Goal: Transaction & Acquisition: Download file/media

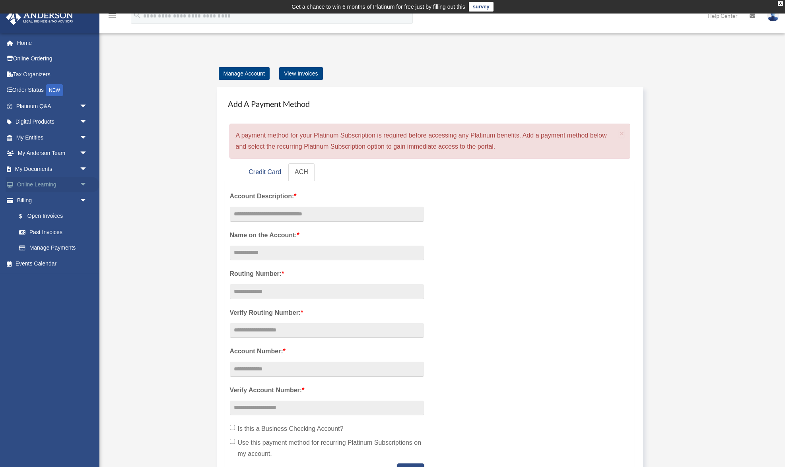
click at [48, 182] on link "Online Learning arrow_drop_down" at bounding box center [53, 185] width 94 height 16
click at [83, 169] on span "arrow_drop_down" at bounding box center [88, 169] width 16 height 16
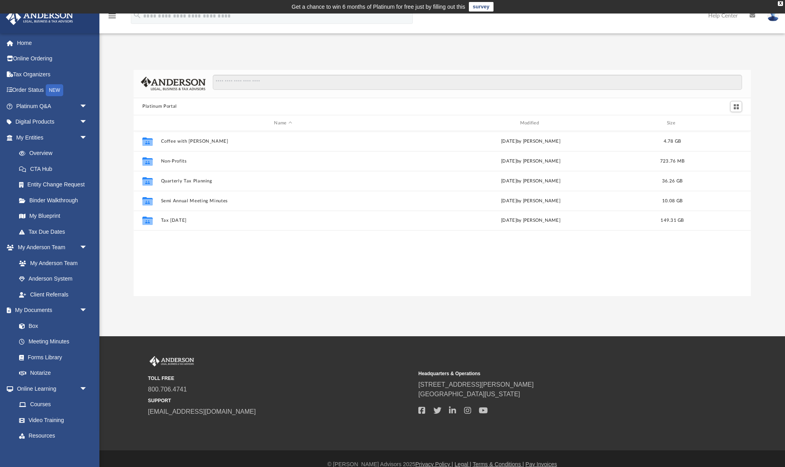
scroll to position [181, 617]
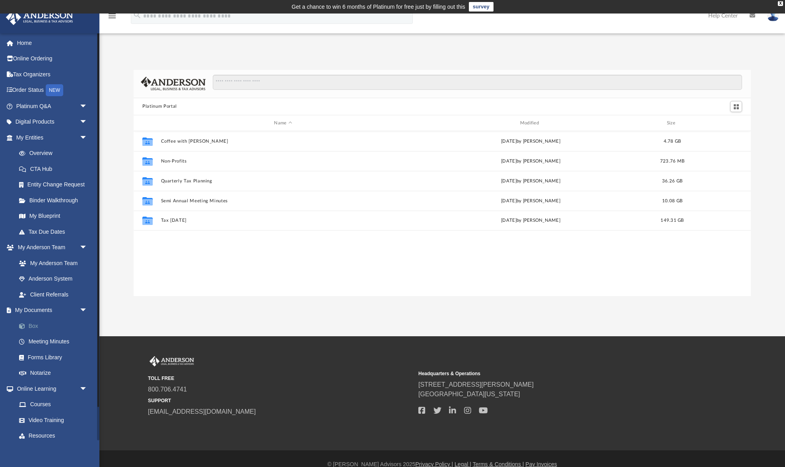
click at [34, 328] on link "Box" at bounding box center [55, 326] width 88 height 16
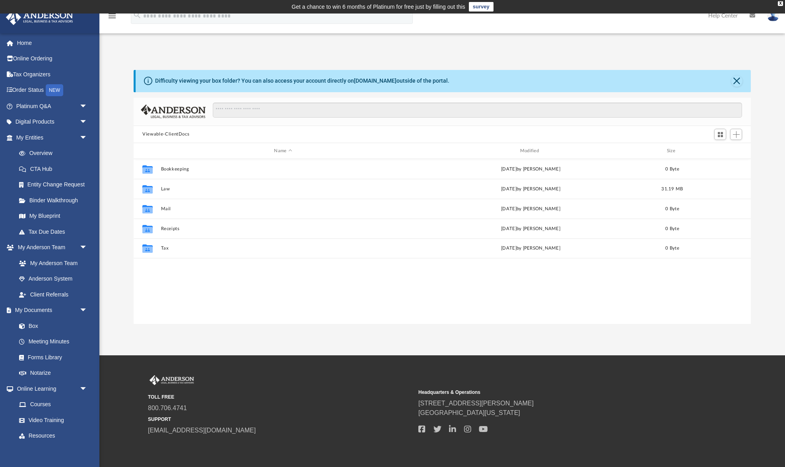
scroll to position [181, 617]
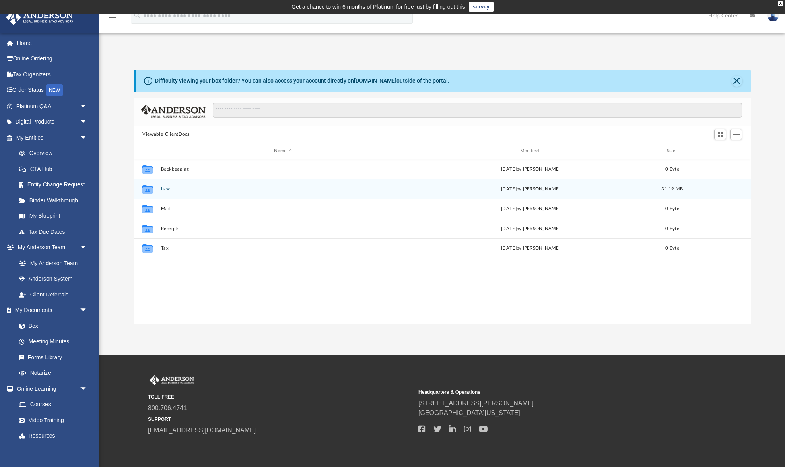
click at [165, 192] on div "Collaborated Folder Law [DATE] by [PERSON_NAME] 31.19 MB" at bounding box center [442, 189] width 617 height 20
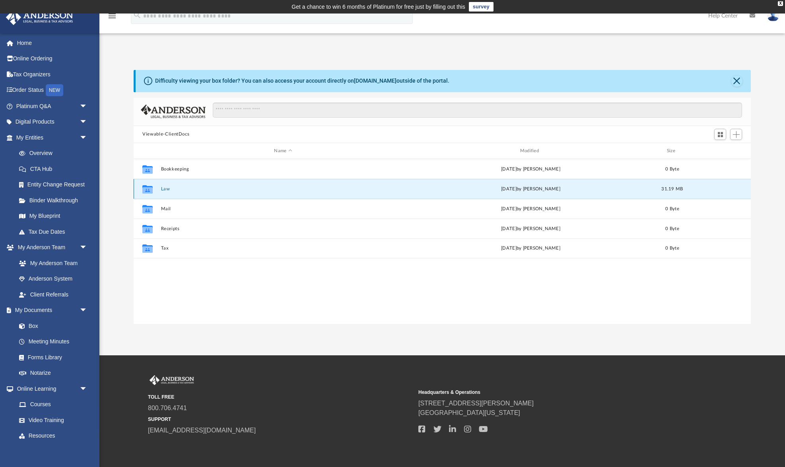
click at [163, 189] on button "Law" at bounding box center [283, 189] width 244 height 5
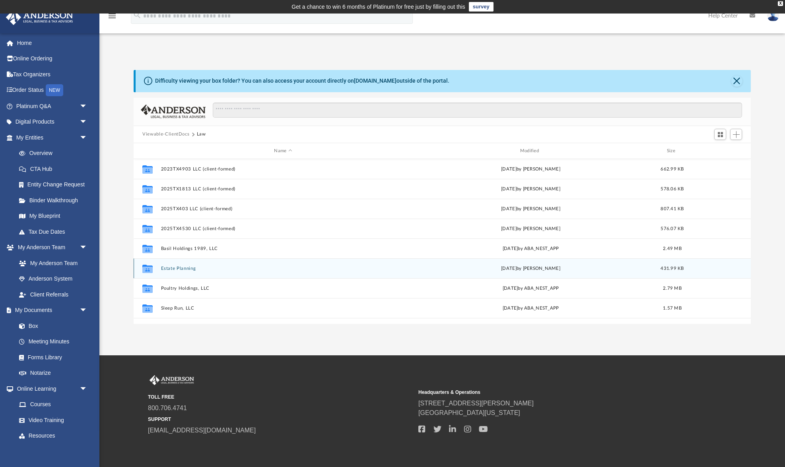
scroll to position [74, 0]
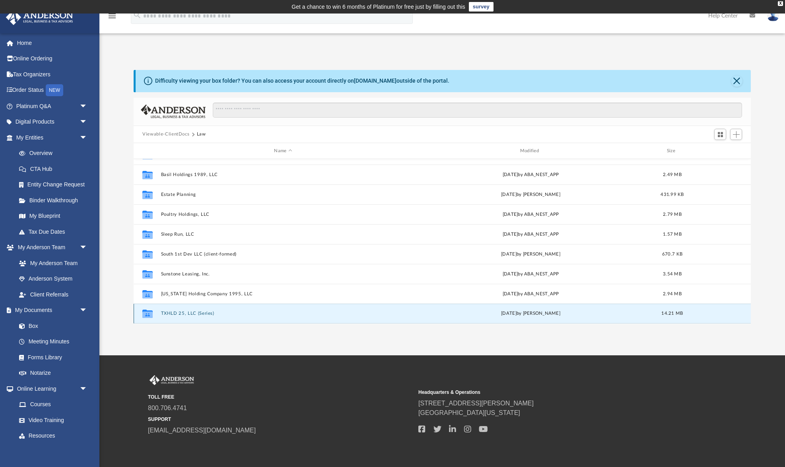
click at [195, 315] on button "TXHLD 25, LLC (Series)" at bounding box center [283, 313] width 244 height 5
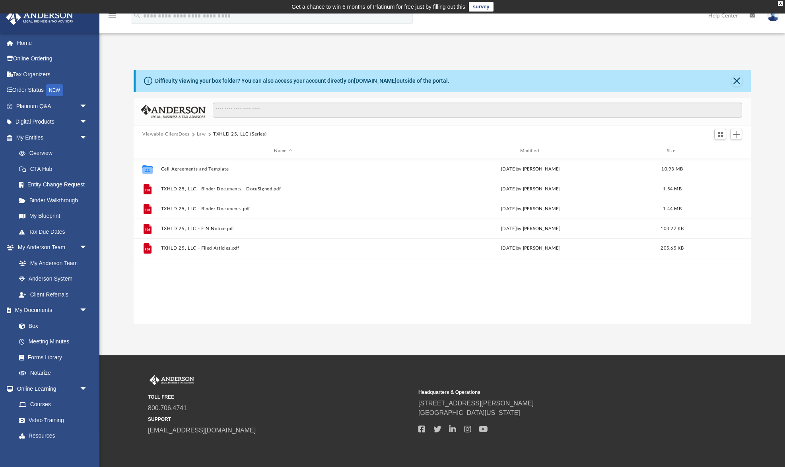
scroll to position [0, 0]
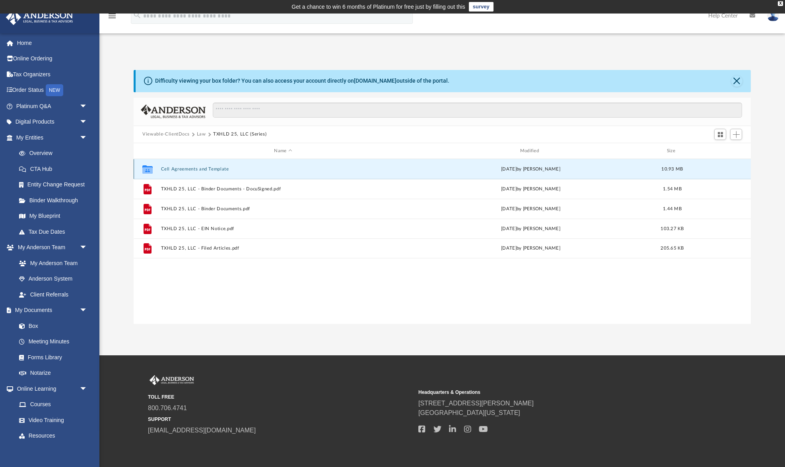
click at [200, 168] on button "Cell Agreements and Template" at bounding box center [283, 169] width 244 height 5
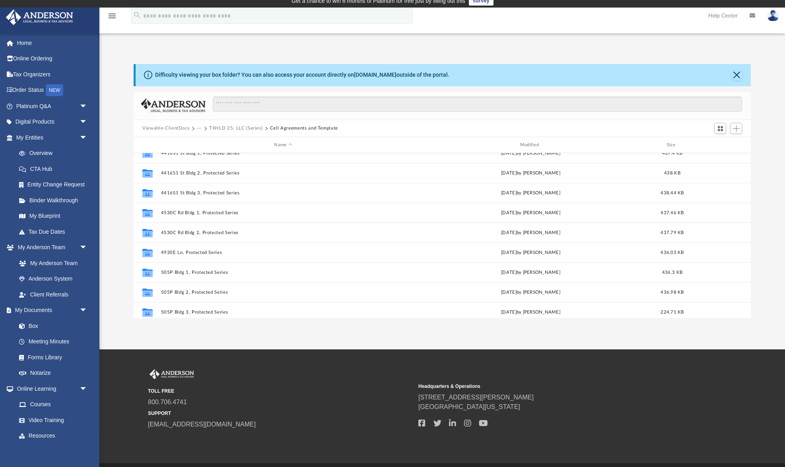
scroll to position [392, 0]
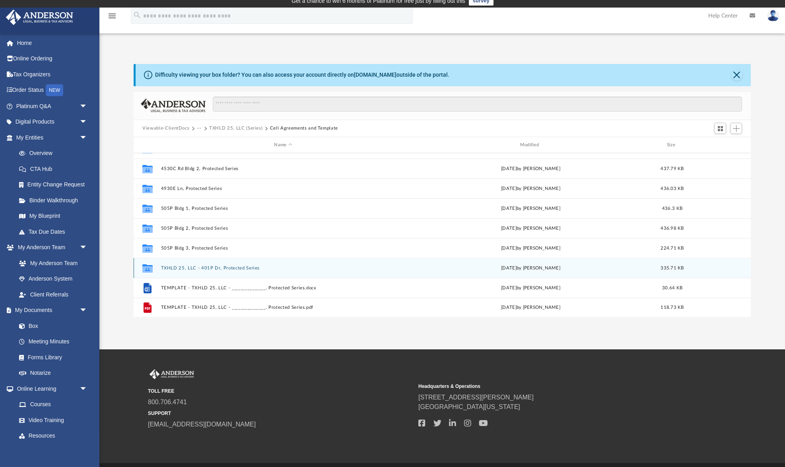
click at [211, 262] on div "Collaborated Folder TXHLD 25, LLC - 401P Dr, Protected Series Fri Sep 26 2025 b…" at bounding box center [442, 268] width 617 height 20
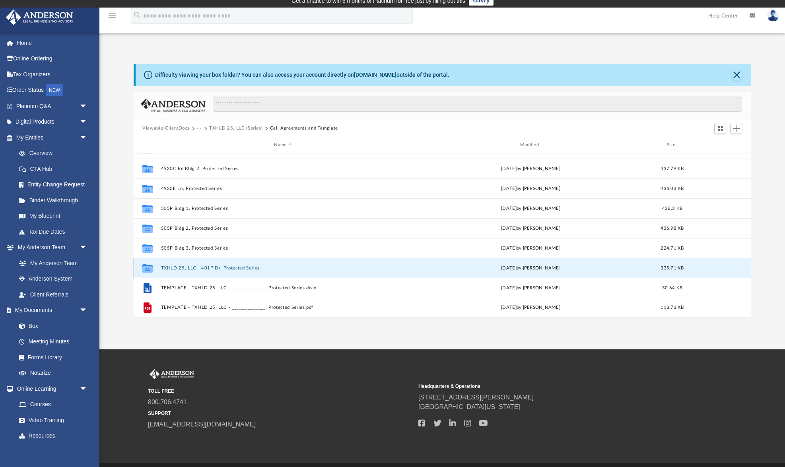
click at [211, 266] on button "TXHLD 25, LLC - 401P Dr, Protected Series" at bounding box center [283, 268] width 244 height 5
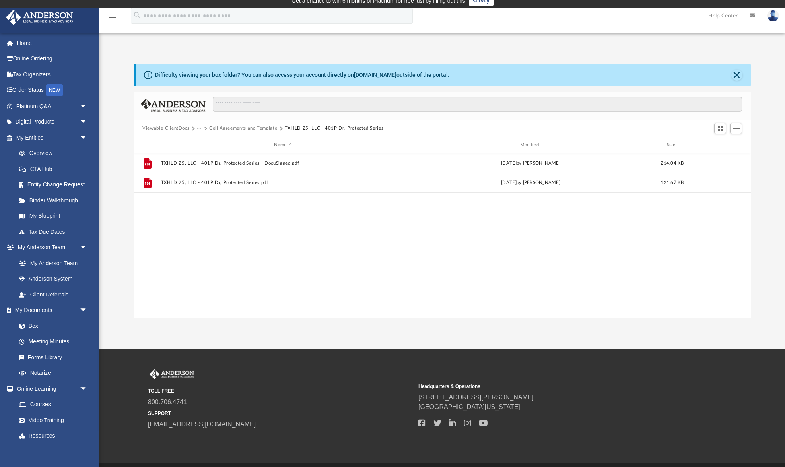
scroll to position [0, 0]
click at [249, 128] on button "Cell Agreements and Template" at bounding box center [243, 128] width 68 height 7
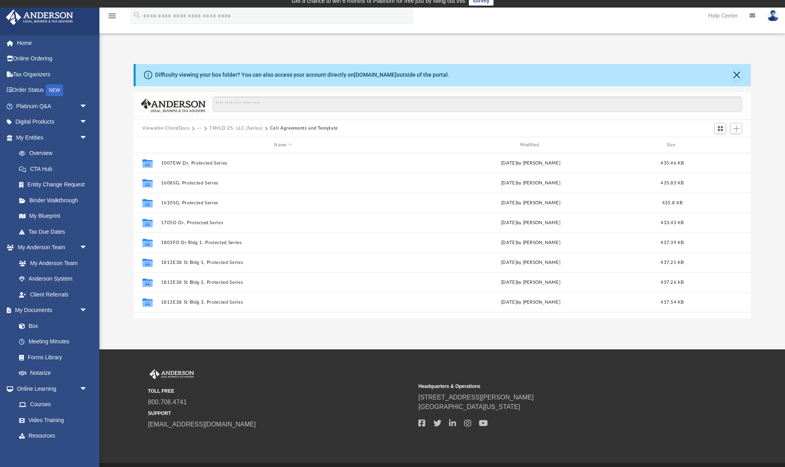
click at [248, 130] on button "TXHLD 25, LLC (Series)" at bounding box center [235, 128] width 53 height 7
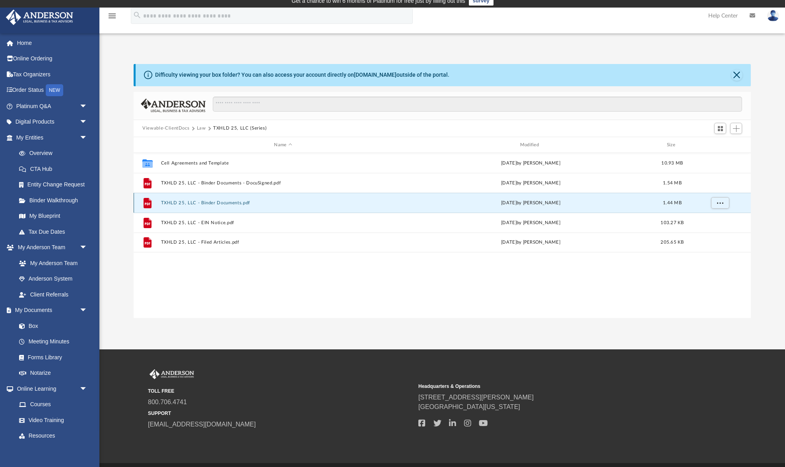
click at [208, 203] on button "TXHLD 25, LLC - Binder Documents.pdf" at bounding box center [283, 202] width 244 height 5
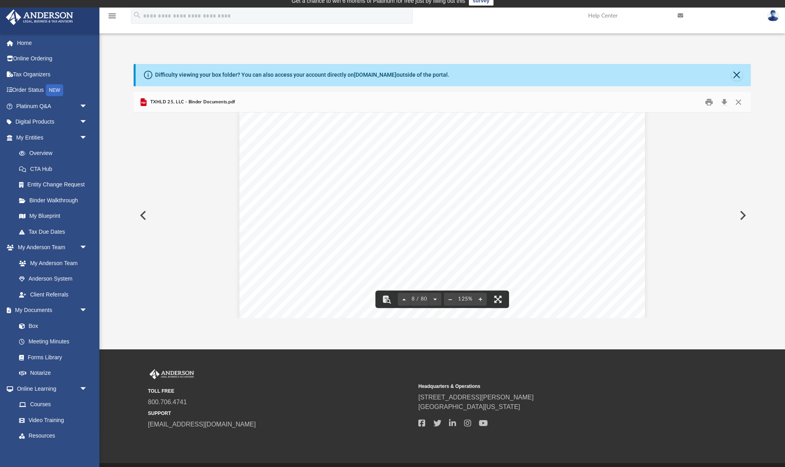
scroll to position [3787, 0]
click at [721, 101] on button "Download" at bounding box center [724, 102] width 14 height 12
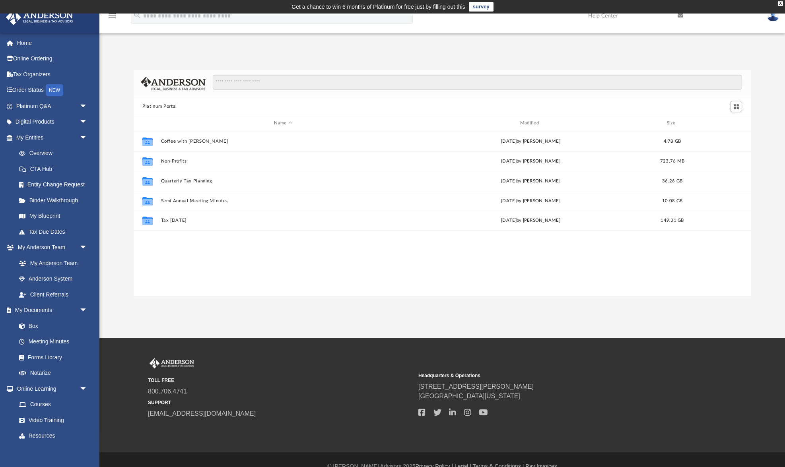
scroll to position [181, 617]
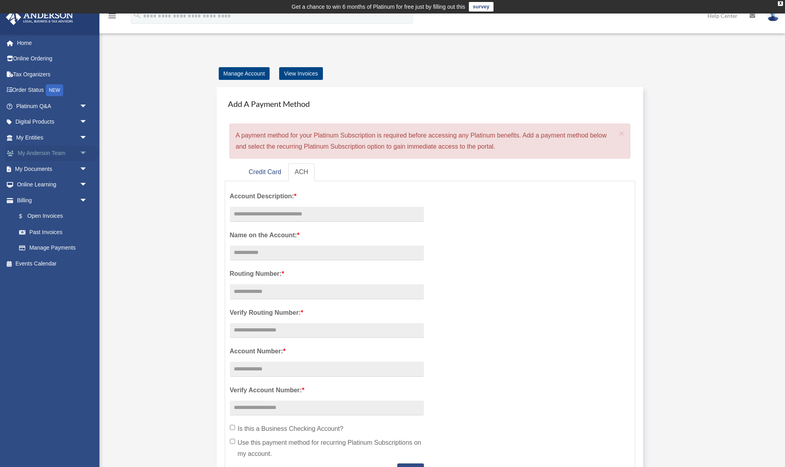
click at [82, 150] on span "arrow_drop_down" at bounding box center [88, 154] width 16 height 16
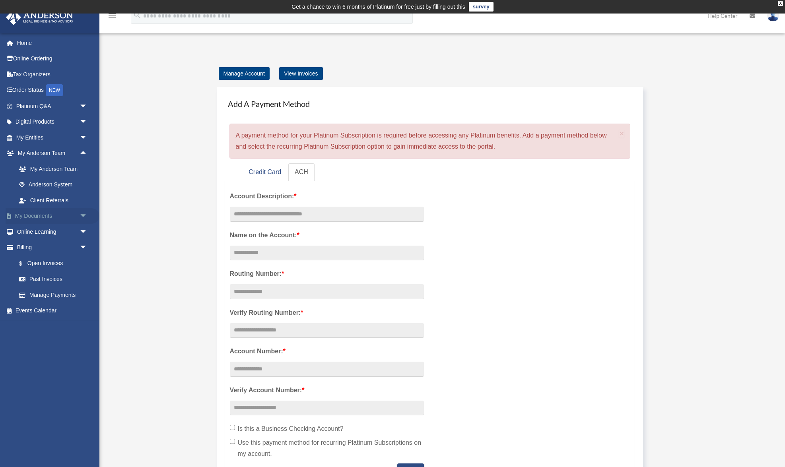
click at [80, 215] on span "arrow_drop_down" at bounding box center [88, 216] width 16 height 16
click at [52, 232] on link "Box" at bounding box center [55, 232] width 88 height 16
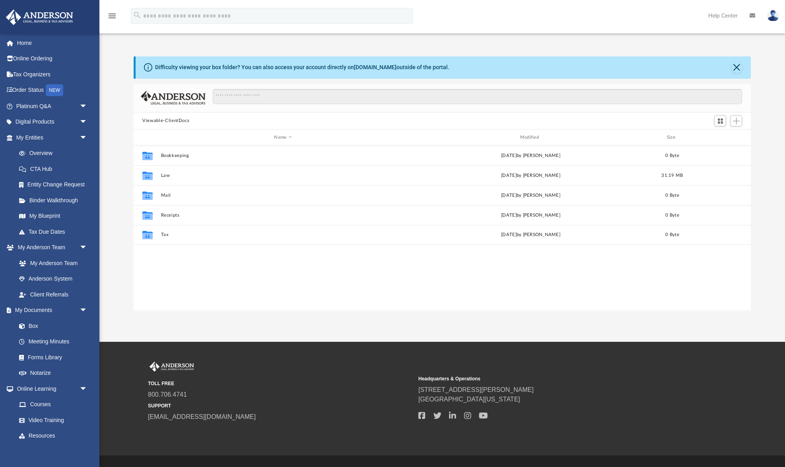
scroll to position [181, 617]
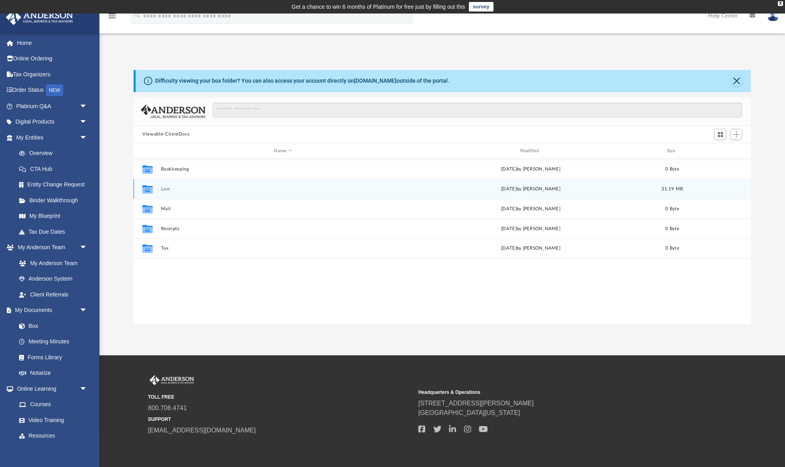
click at [161, 194] on div "Collaborated Folder Law [DATE] by [PERSON_NAME] 31.19 MB" at bounding box center [442, 189] width 617 height 20
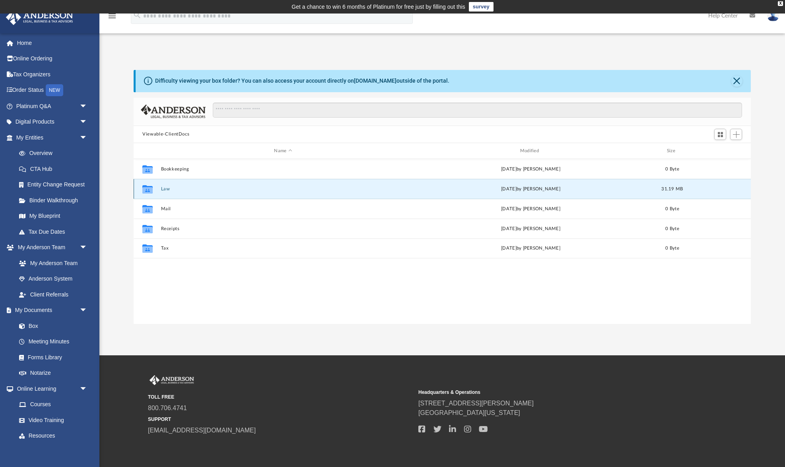
click at [161, 191] on button "Law" at bounding box center [283, 189] width 244 height 5
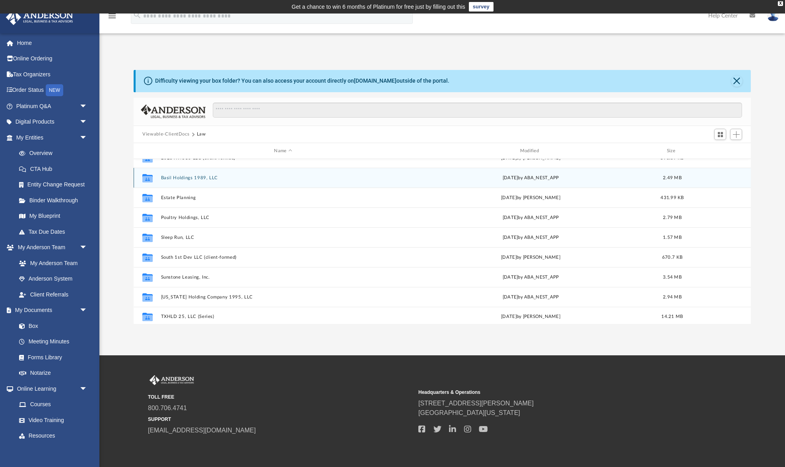
scroll to position [74, 0]
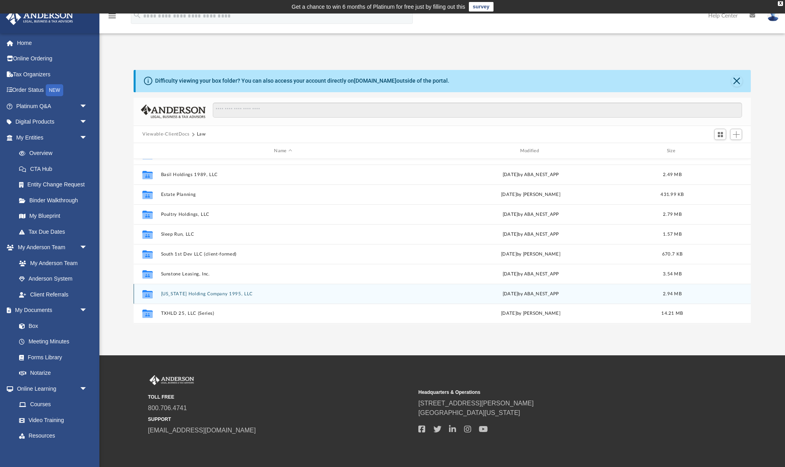
click at [218, 295] on button "[US_STATE] Holding Company 1995, LLC" at bounding box center [283, 294] width 244 height 5
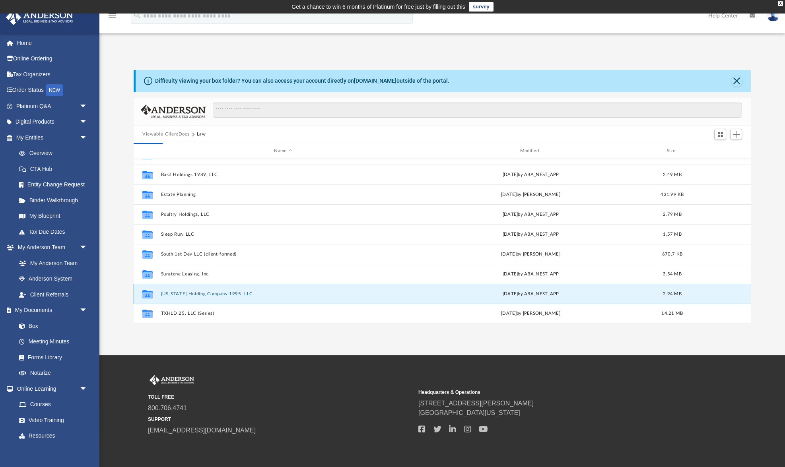
scroll to position [0, 0]
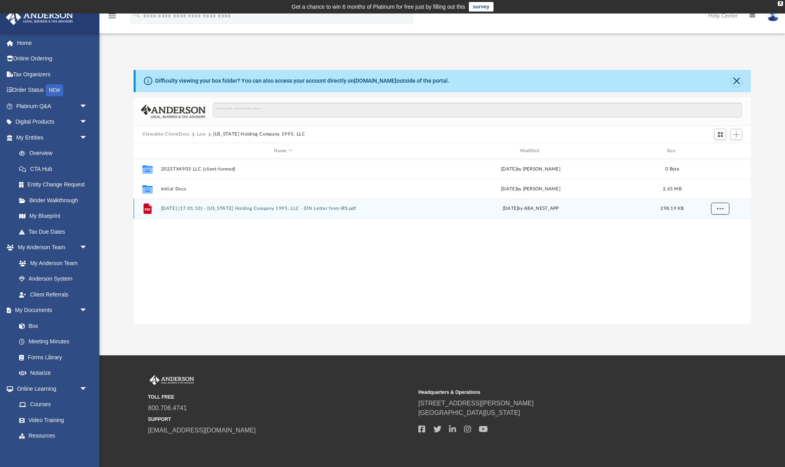
click at [721, 211] on span "More options" at bounding box center [720, 208] width 6 height 4
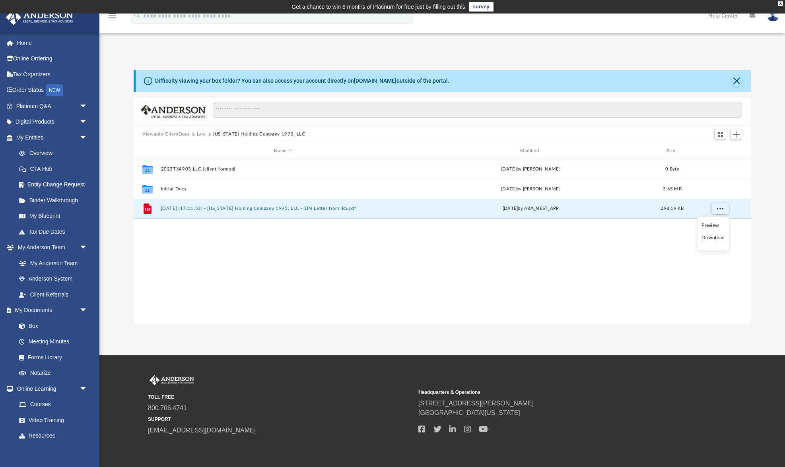
click at [716, 240] on li "Download" at bounding box center [713, 238] width 23 height 8
click at [725, 212] on button "More options" at bounding box center [720, 209] width 18 height 12
click at [588, 295] on div "Collaborated Folder 2023TX4903 LLC (client-formed) Tue Sep 9 2025 by Olivia Man…" at bounding box center [442, 241] width 617 height 165
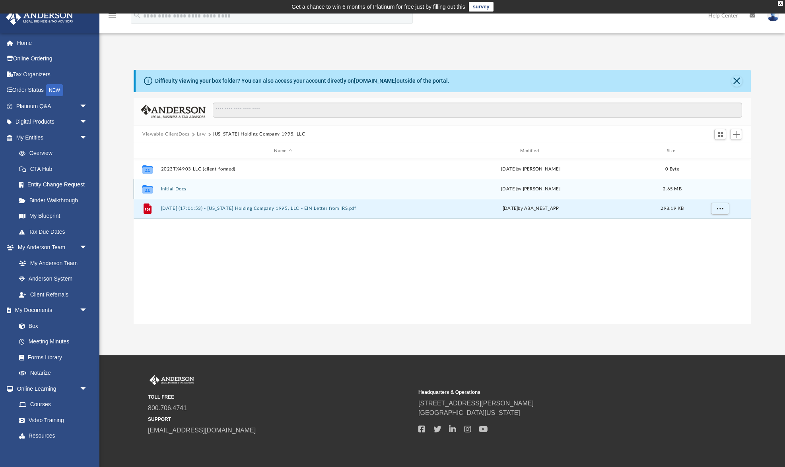
click at [184, 189] on button "Initial Docs" at bounding box center [283, 189] width 244 height 5
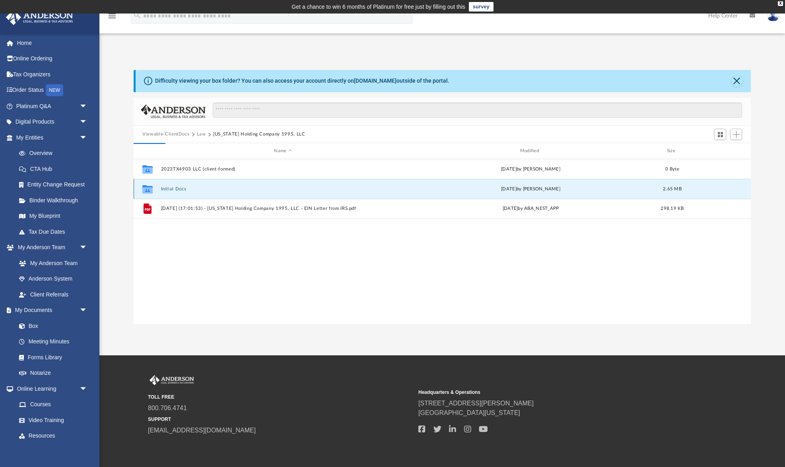
click at [184, 189] on button "Initial Docs" at bounding box center [283, 189] width 244 height 5
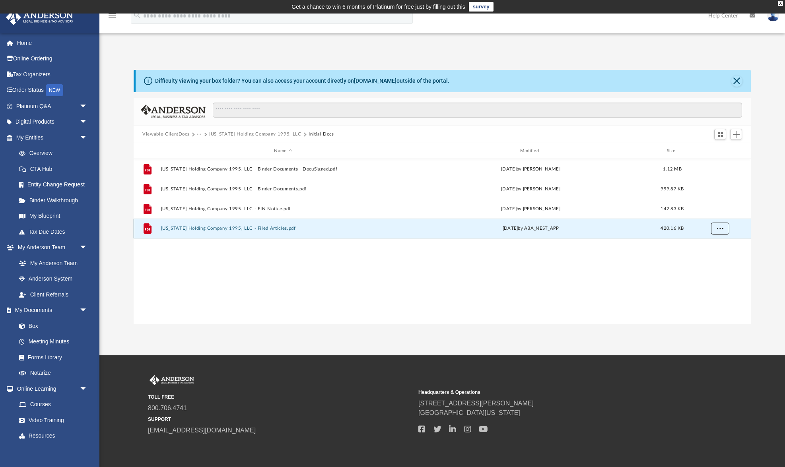
click at [720, 227] on span "More options" at bounding box center [720, 228] width 6 height 4
click at [710, 257] on li "Download" at bounding box center [713, 258] width 23 height 8
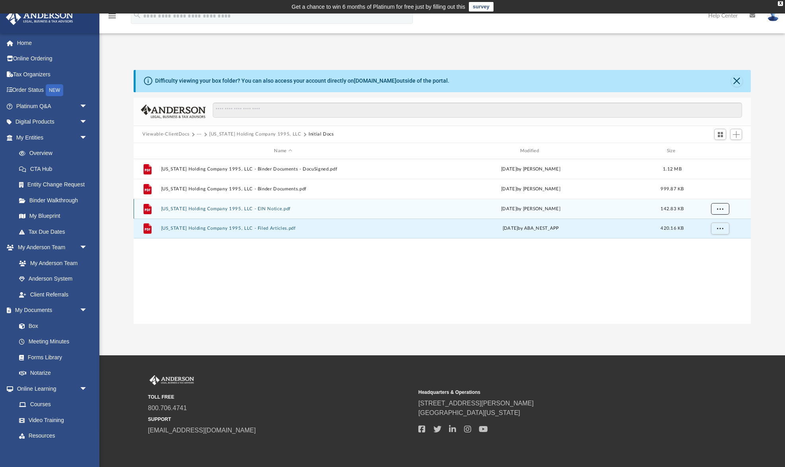
click at [722, 209] on span "More options" at bounding box center [720, 209] width 6 height 4
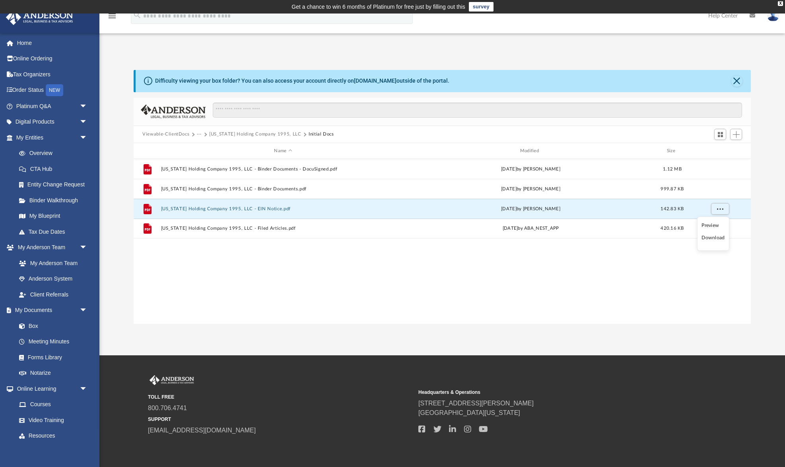
click at [718, 238] on li "Download" at bounding box center [713, 238] width 23 height 8
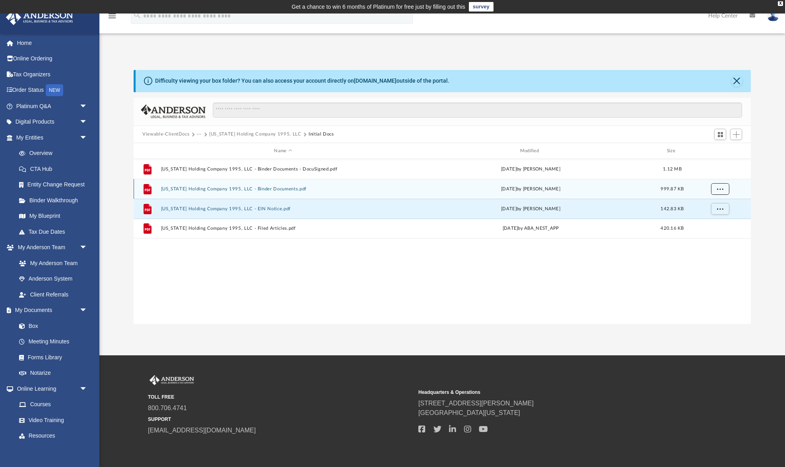
click at [714, 189] on button "More options" at bounding box center [720, 189] width 18 height 12
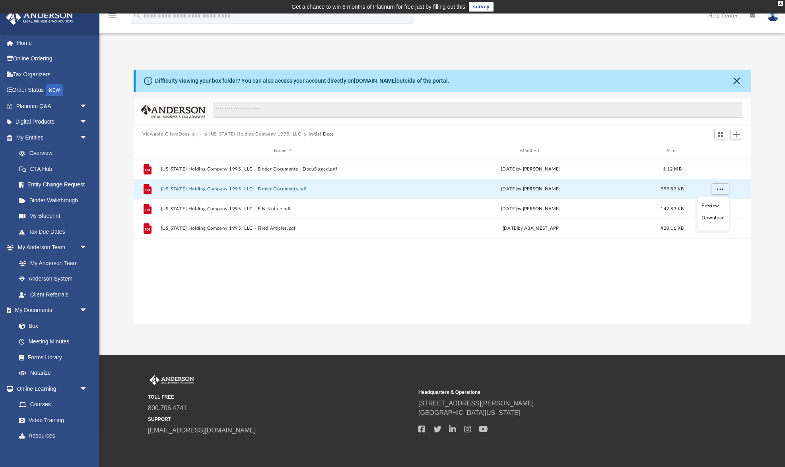
click at [711, 219] on li "Download" at bounding box center [713, 218] width 23 height 8
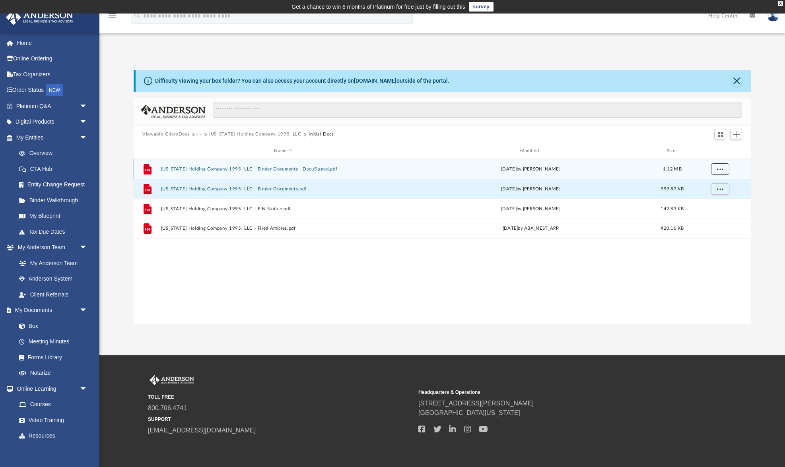
click at [723, 168] on span "More options" at bounding box center [720, 169] width 6 height 4
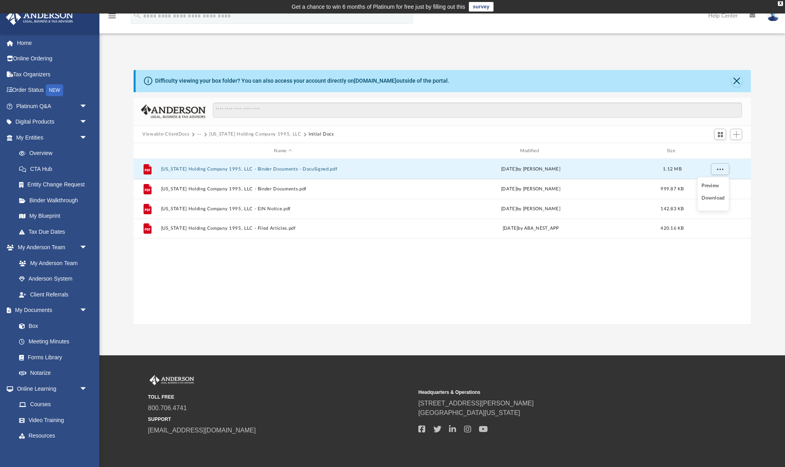
click at [719, 198] on li "Download" at bounding box center [713, 198] width 23 height 8
